Goal: Find specific page/section

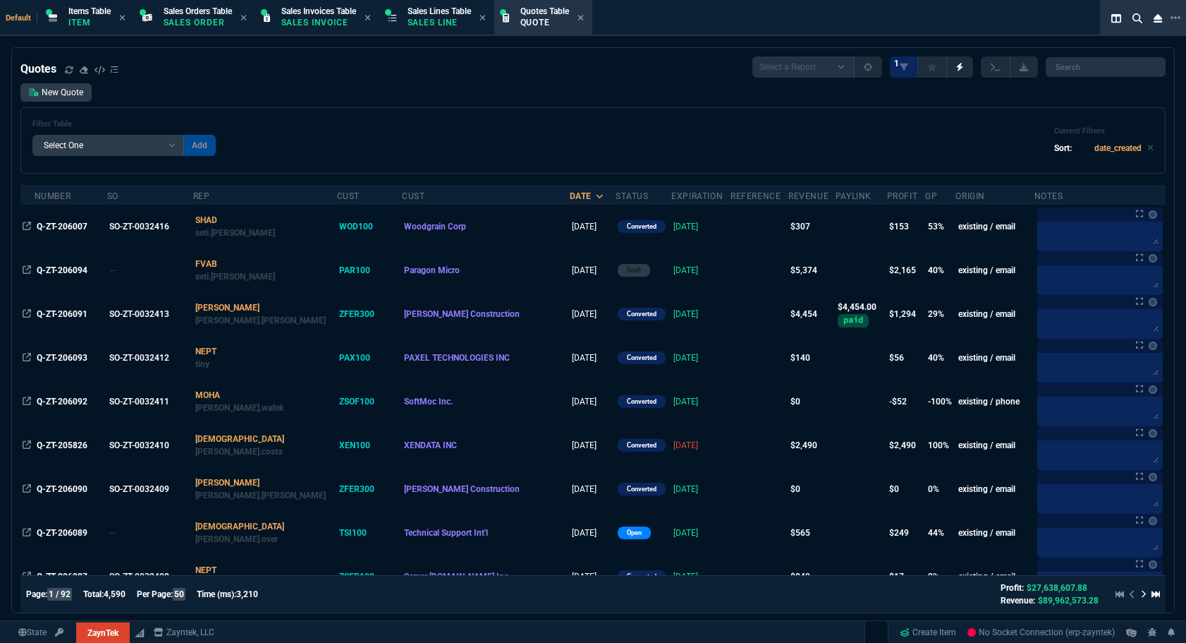
select select
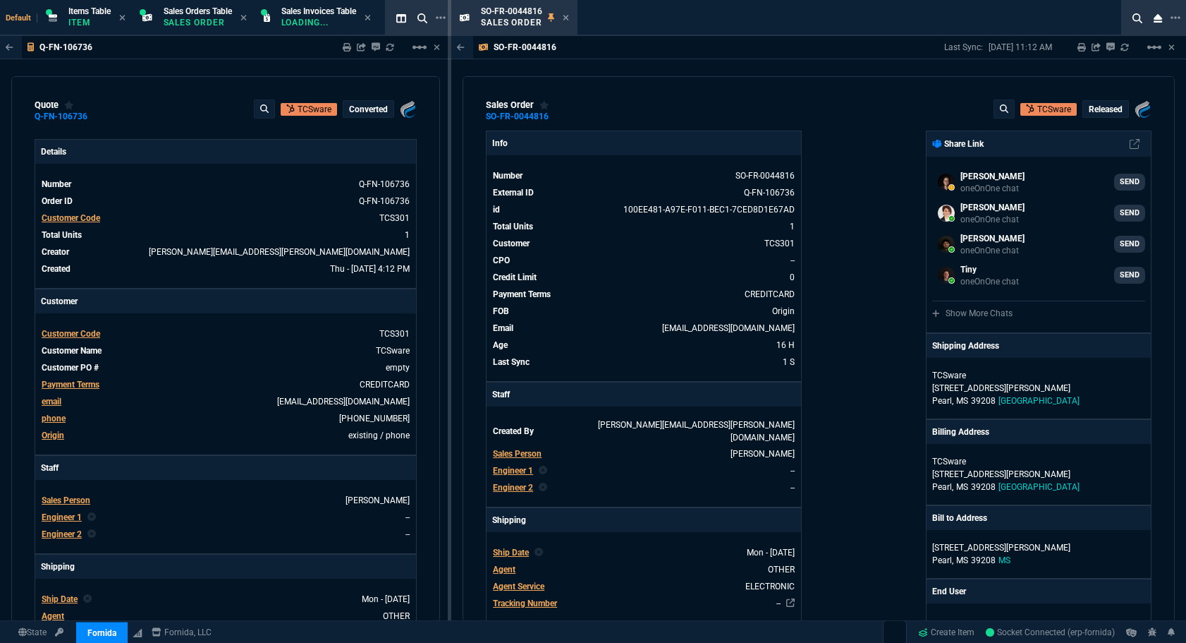
select select "12: [PERSON_NAME]"
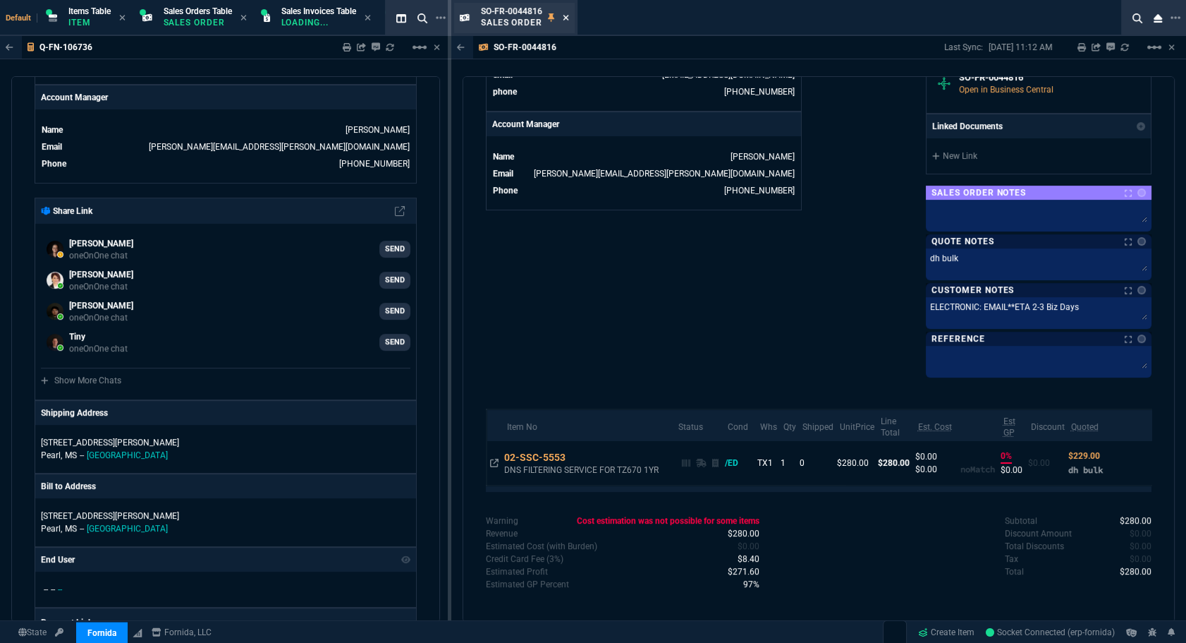
click at [566, 18] on icon at bounding box center [566, 17] width 6 height 8
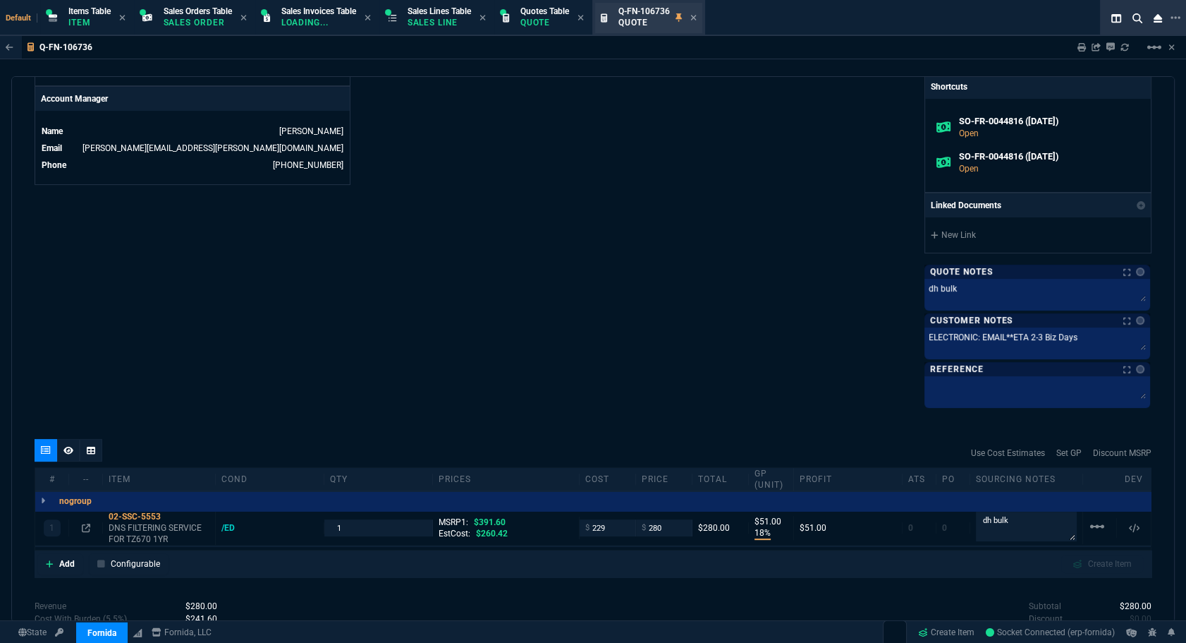
click at [697, 17] on div "Q-FN-106736 Quote" at bounding box center [658, 18] width 78 height 25
click at [696, 16] on icon at bounding box center [693, 18] width 6 height 6
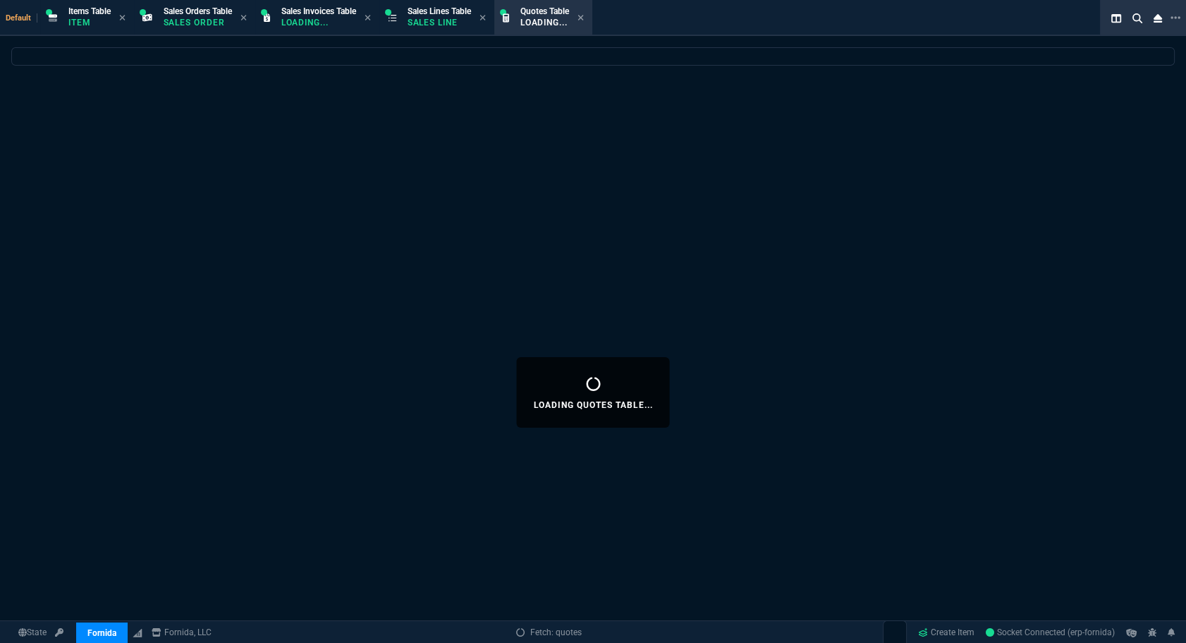
select select
